Goal: Obtain resource: Obtain resource

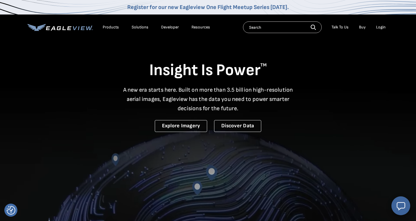
click at [378, 27] on div "Login" at bounding box center [381, 27] width 10 height 5
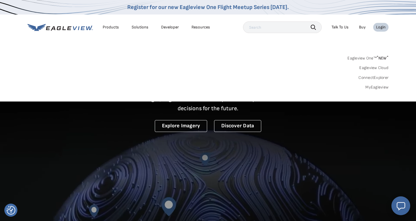
click at [378, 56] on sup "*" at bounding box center [378, 57] width 2 height 5
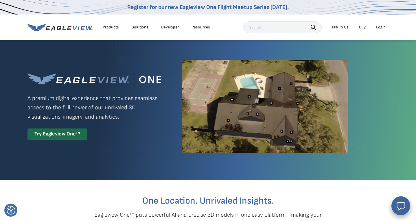
click at [379, 25] on div "Login" at bounding box center [381, 27] width 10 height 5
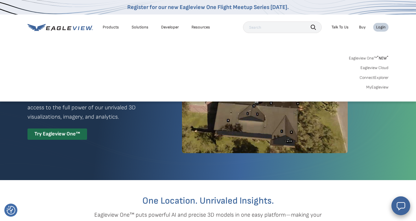
click at [378, 87] on link "MyEagleview" at bounding box center [378, 87] width 22 height 5
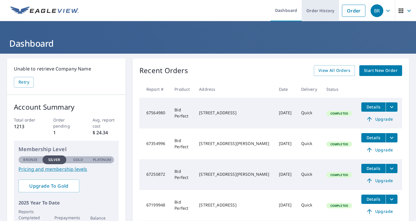
click at [330, 13] on link "Order History" at bounding box center [320, 10] width 37 height 21
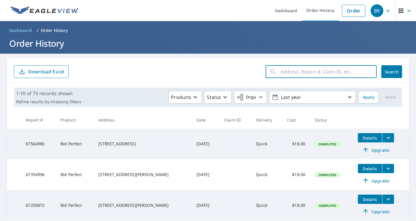
click at [313, 72] on input "text" at bounding box center [329, 71] width 96 height 16
type input "665 briar ridge rd Southlake texas"
click at [392, 72] on button "Search" at bounding box center [392, 71] width 21 height 13
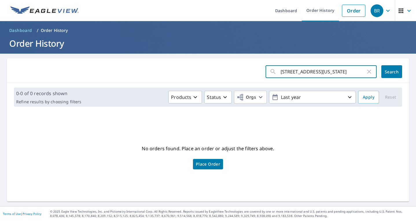
click at [358, 73] on input "665 briar ridge rd Southlake texas" at bounding box center [323, 71] width 85 height 16
type input "665 briar ridge rd"
click at [392, 72] on button "Search" at bounding box center [392, 71] width 21 height 13
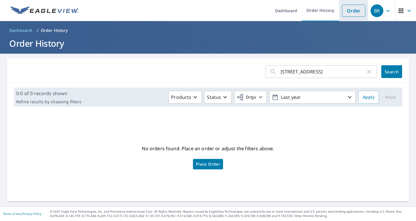
click at [351, 10] on link "Order" at bounding box center [353, 11] width 23 height 12
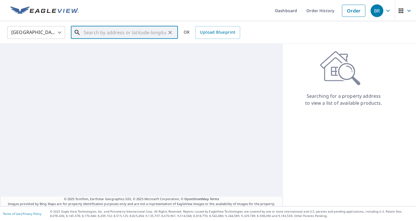
click at [140, 32] on input "text" at bounding box center [125, 32] width 83 height 16
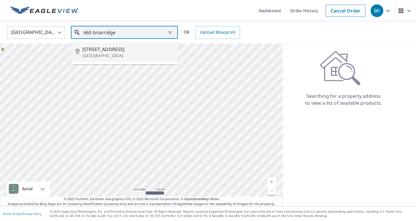
click at [129, 52] on span "665 Briarridge Rd" at bounding box center [128, 49] width 91 height 7
type input "665 Briarridge Rd Southlake, TX 76092"
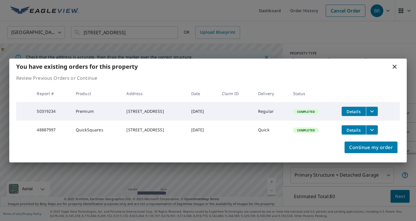
click at [376, 109] on icon "filesDropdownBtn-50319234" at bounding box center [372, 111] width 7 height 7
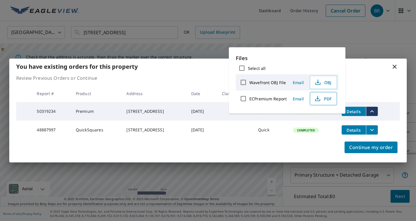
click at [329, 98] on span "PDF" at bounding box center [323, 98] width 19 height 7
